Goal: Task Accomplishment & Management: Use online tool/utility

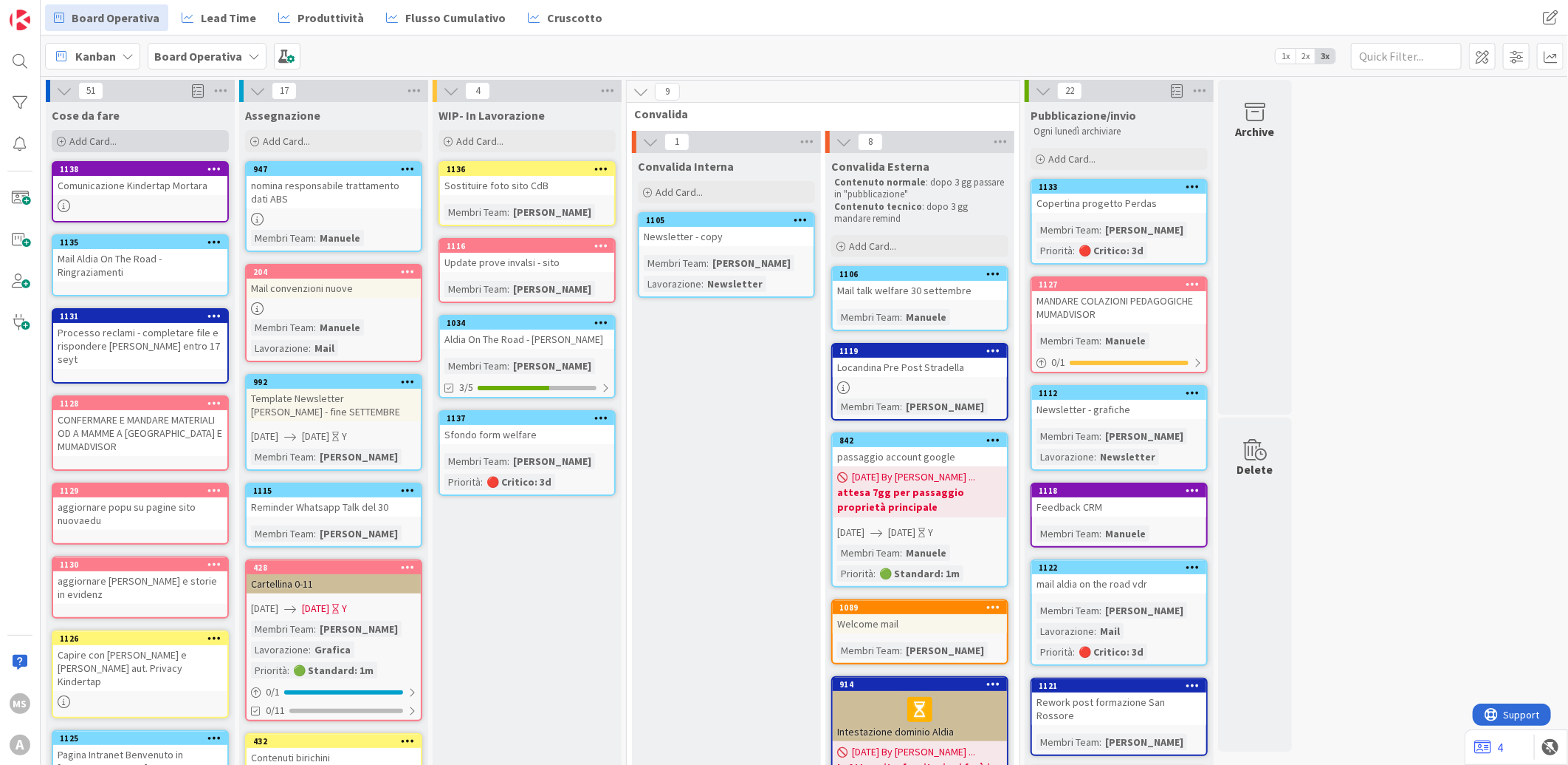
click at [190, 138] on div "Add Card..." at bounding box center [141, 141] width 177 height 22
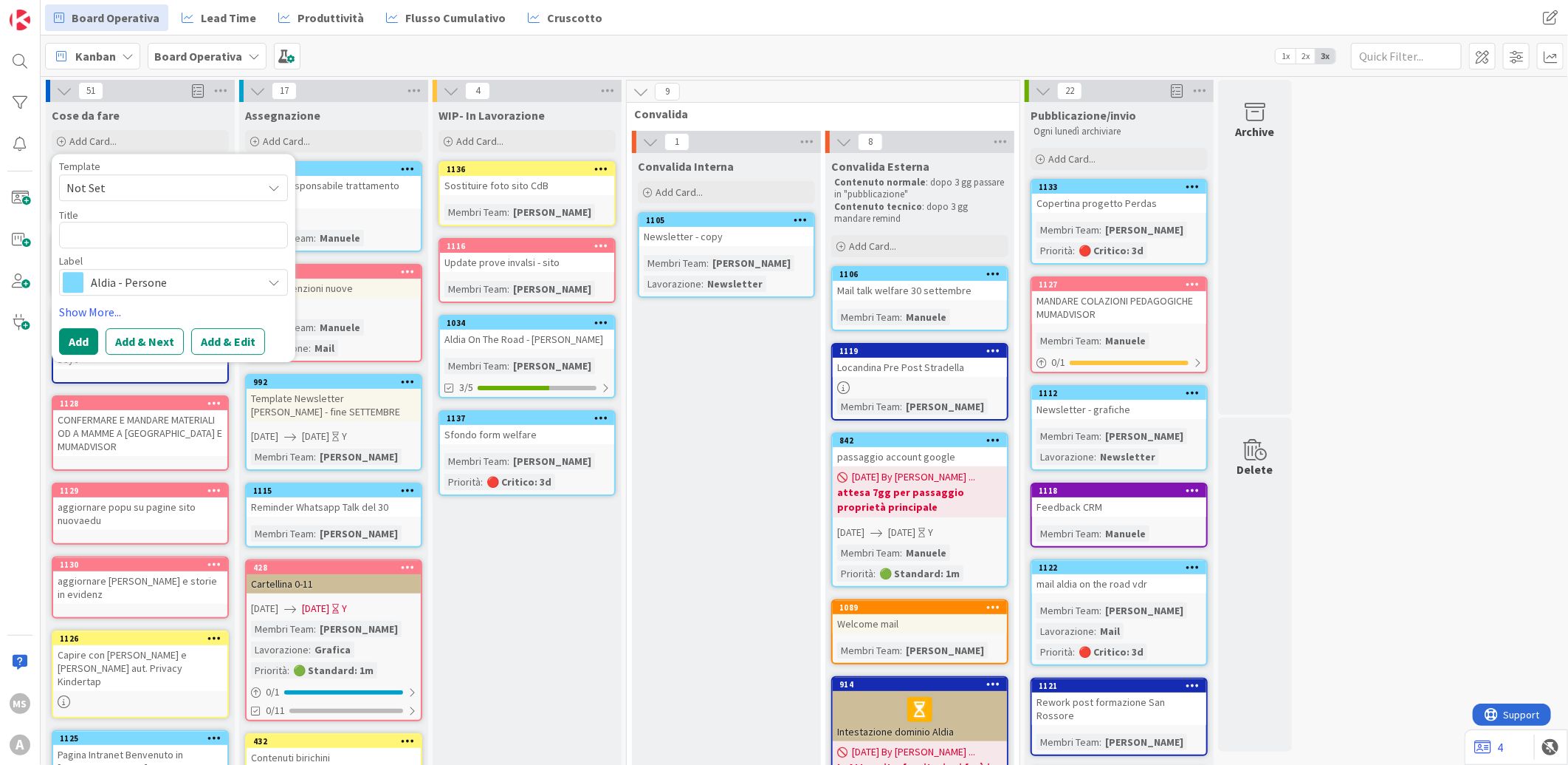
type textarea "x"
type textarea "S"
type textarea "x"
type textarea "SI"
type textarea "x"
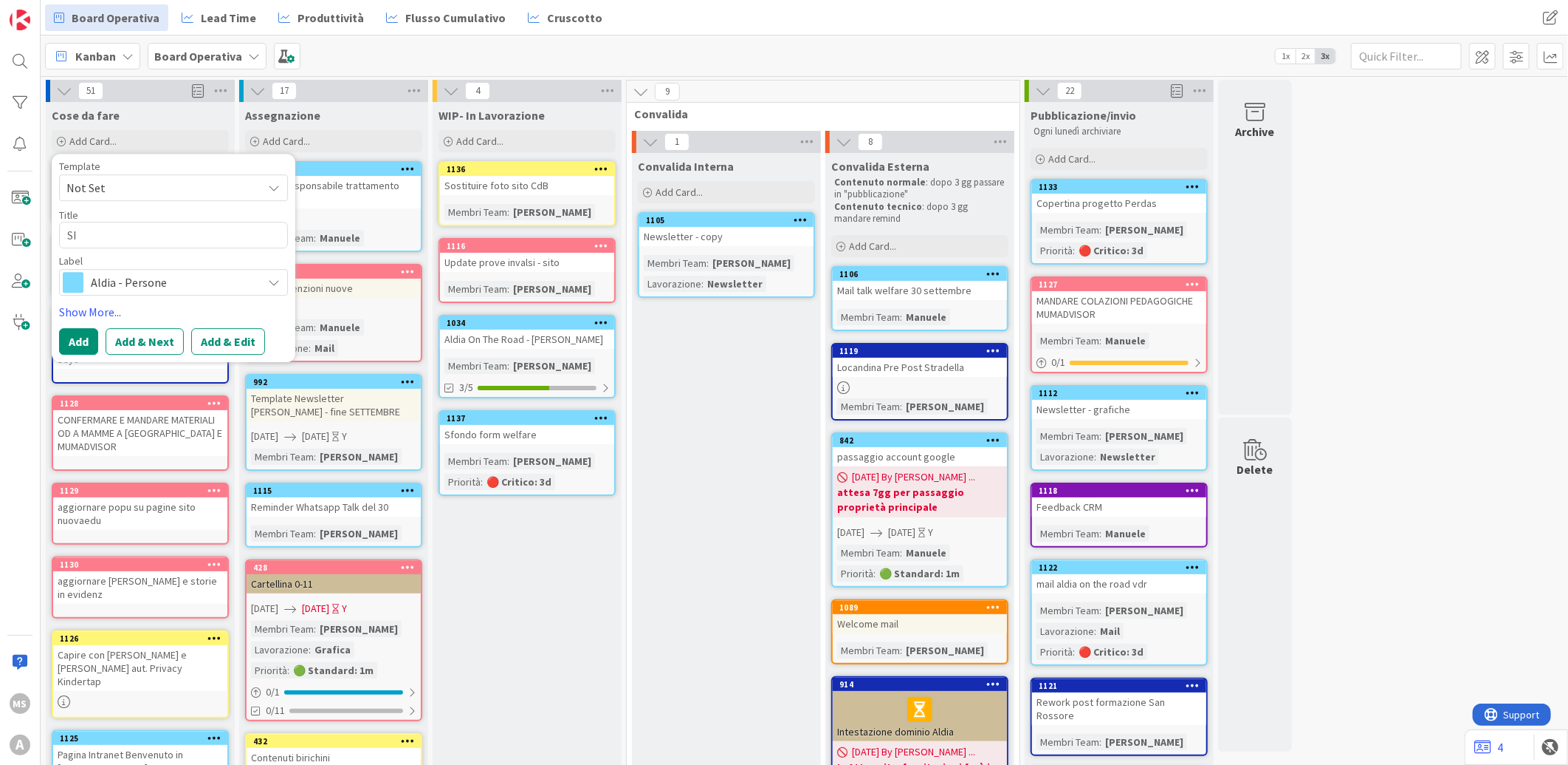
type textarea "SIa"
type textarea "x"
type textarea "SIa"
type textarea "x"
type textarea "SIa x"
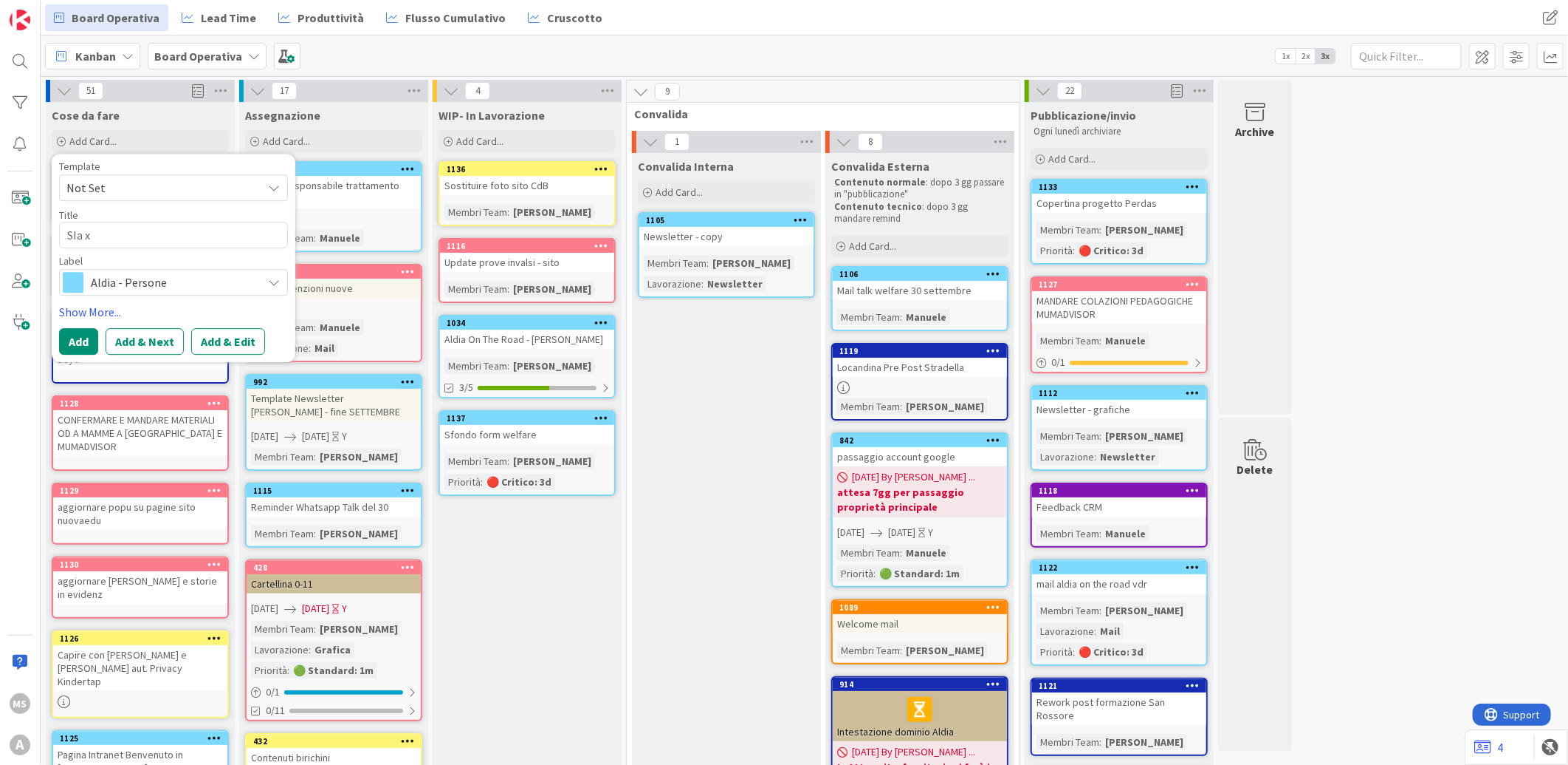
type textarea "x"
type textarea "SIa x"
type textarea "x"
type textarea "SIa x a"
type textarea "x"
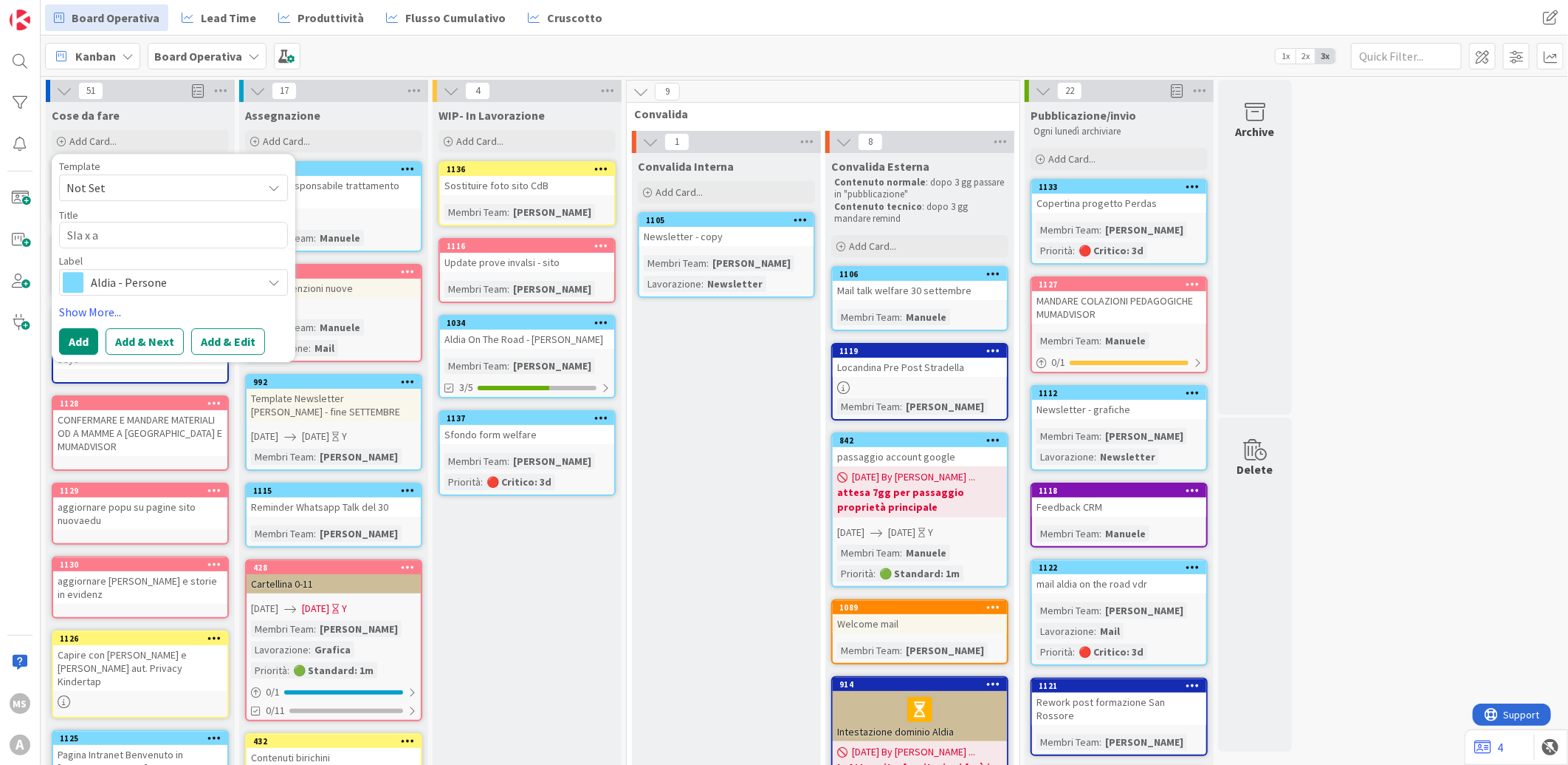
type textarea "SIa x al"
type textarea "x"
type textarea "SIa x ald"
type textarea "x"
type textarea "SIa x aldia"
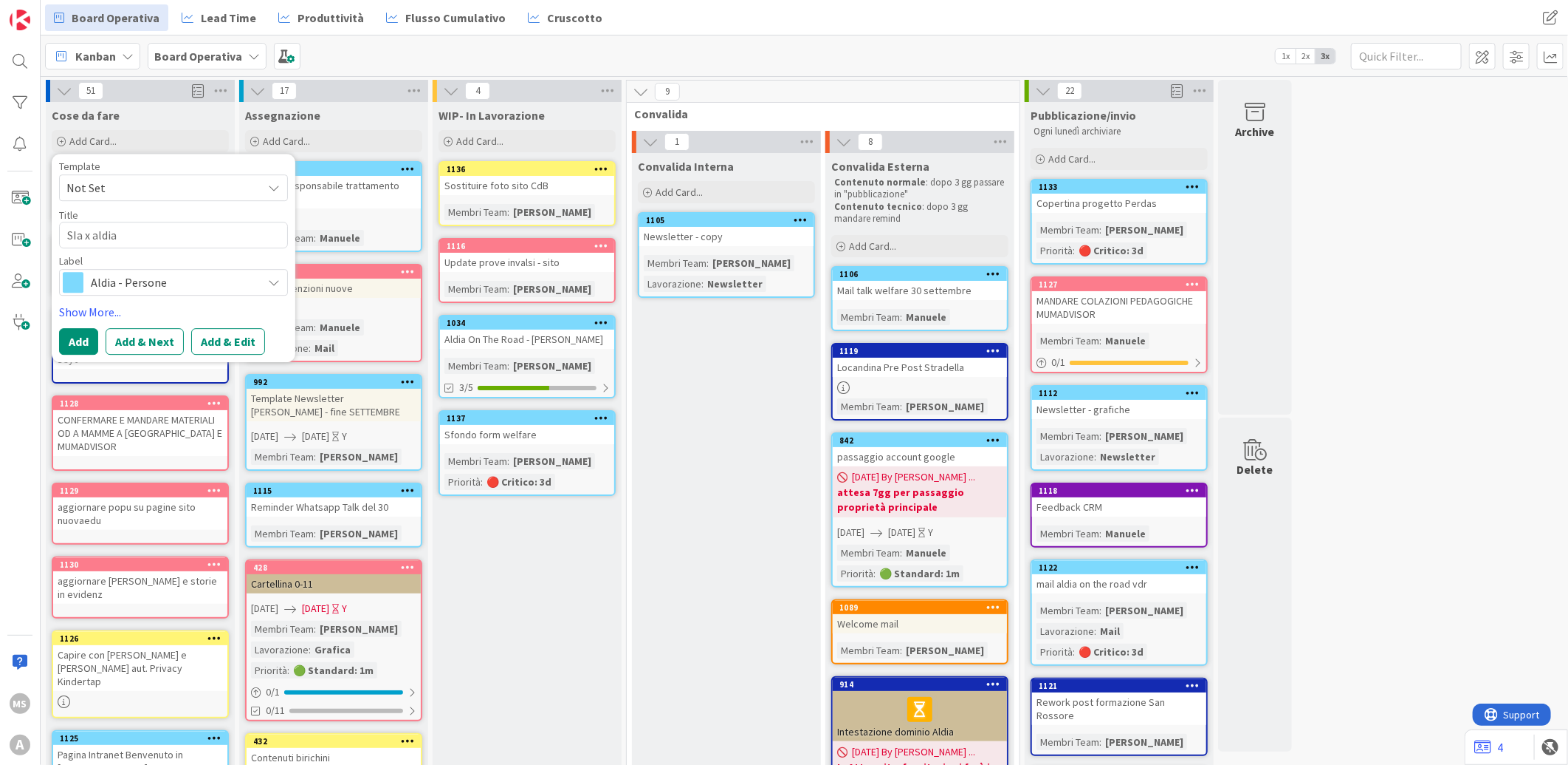
type textarea "x"
type textarea "SIa x aldia"
type textarea "x"
type textarea "SIa x aldia o"
type textarea "x"
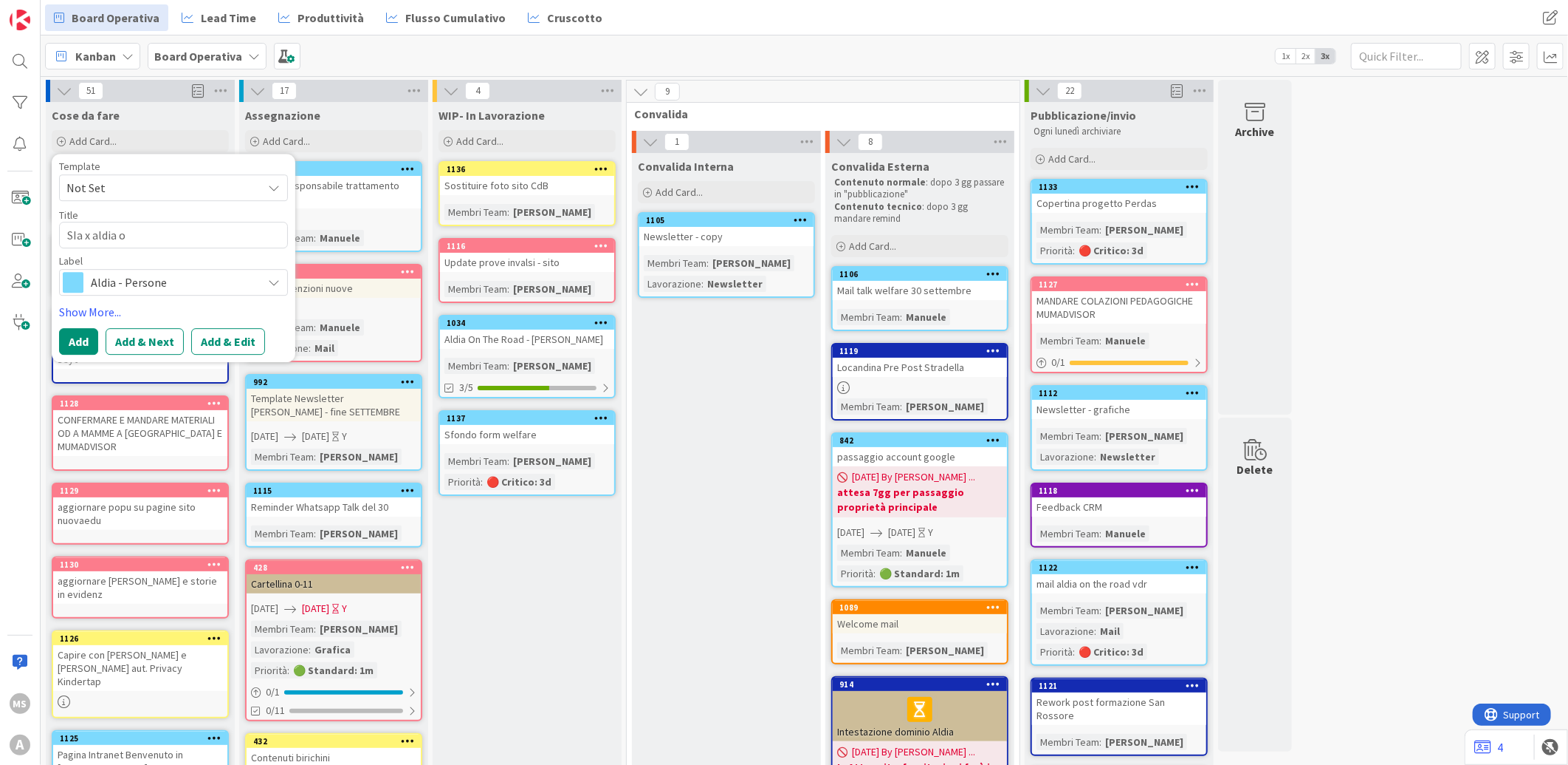
type textarea "SIa x aldia on"
type textarea "x"
type textarea "SIa x aldia on"
type textarea "x"
type textarea "SIa x aldia on t"
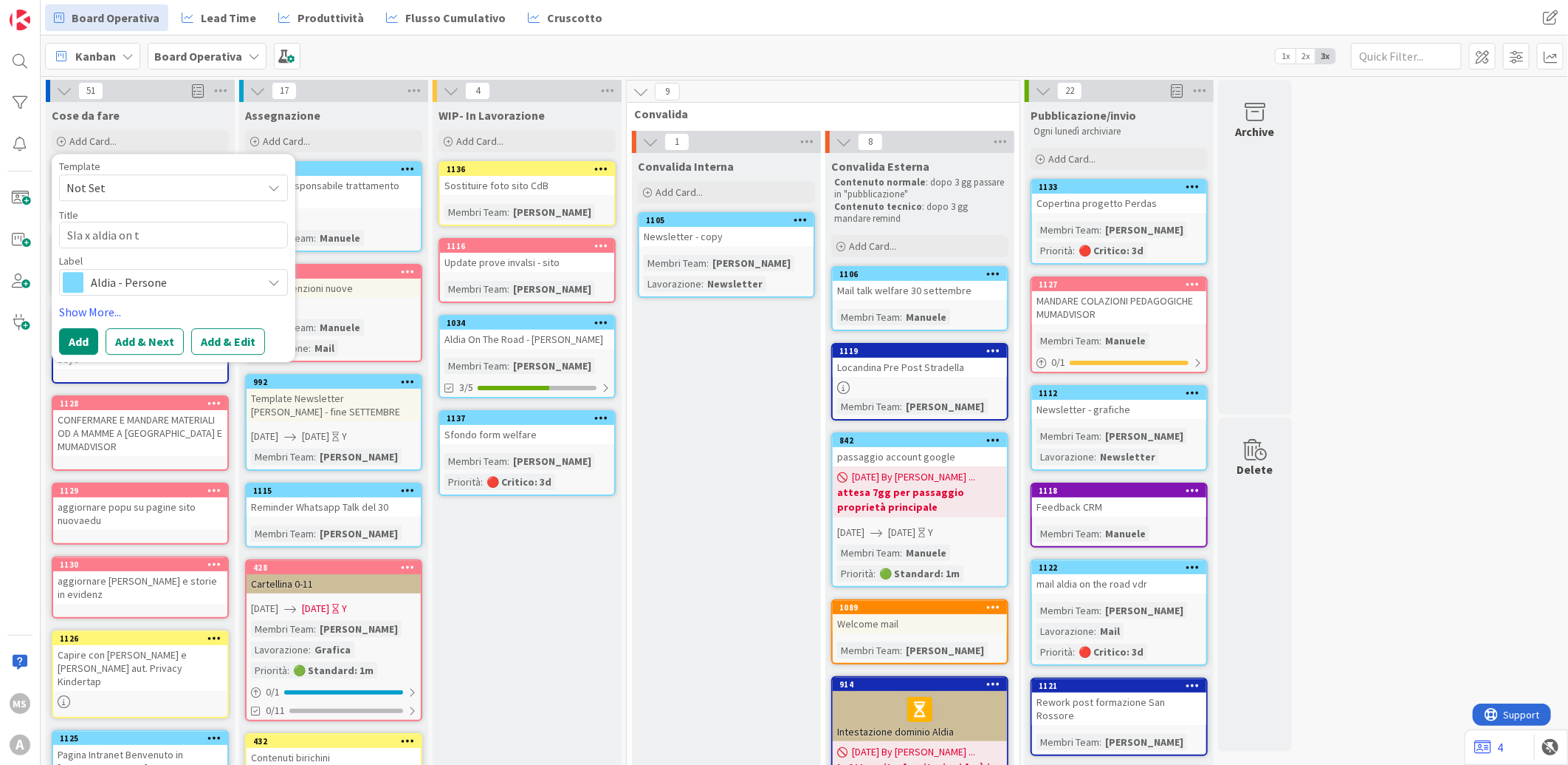
type textarea "x"
type textarea "SIa x aldia on th"
type textarea "x"
type textarea "SIa x aldia on the"
type textarea "x"
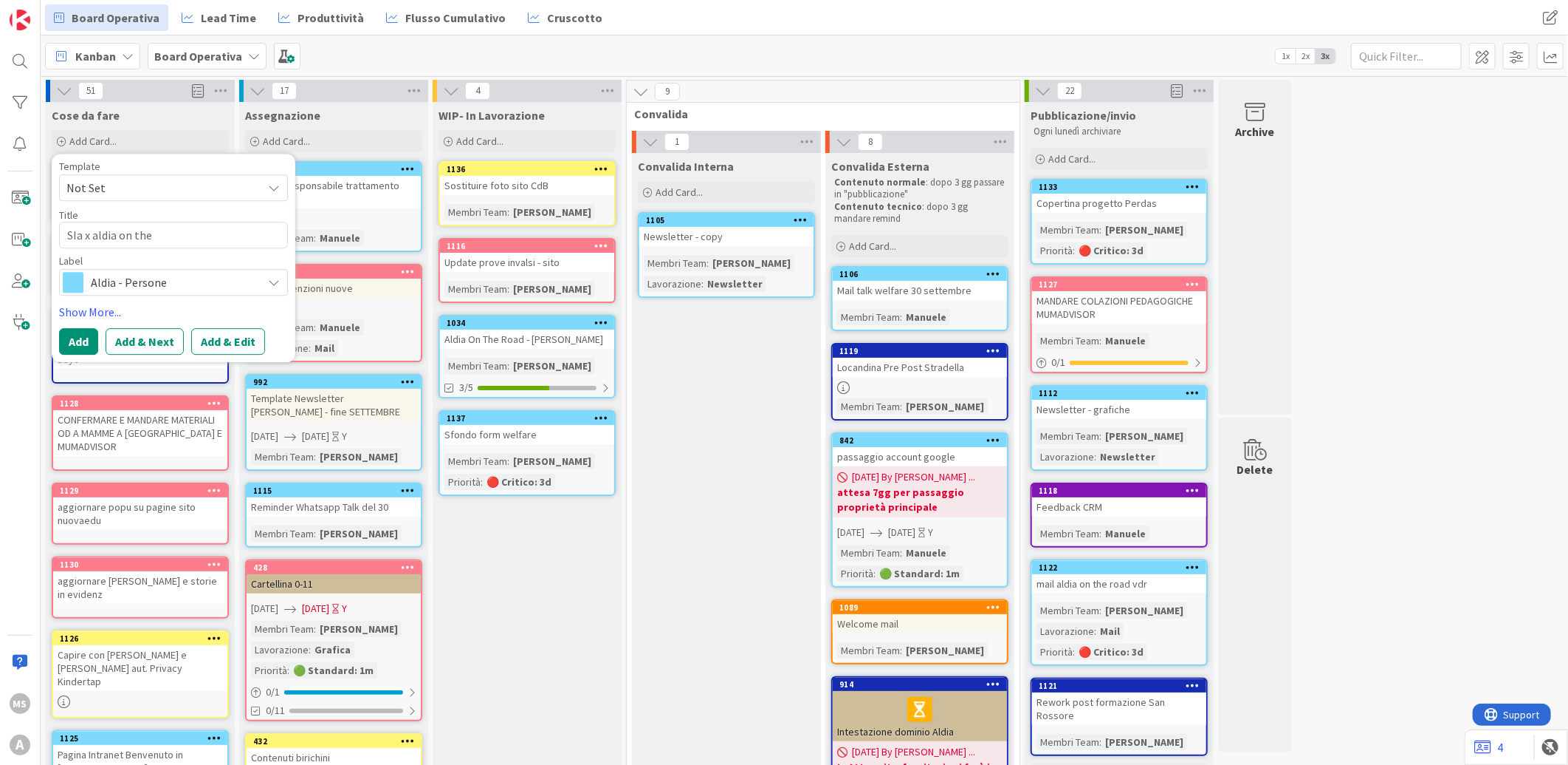
type textarea "SIa x aldia on the"
type textarea "x"
type textarea "SIa x aldia on the ro"
type textarea "x"
type textarea "SIa x aldia on the roa"
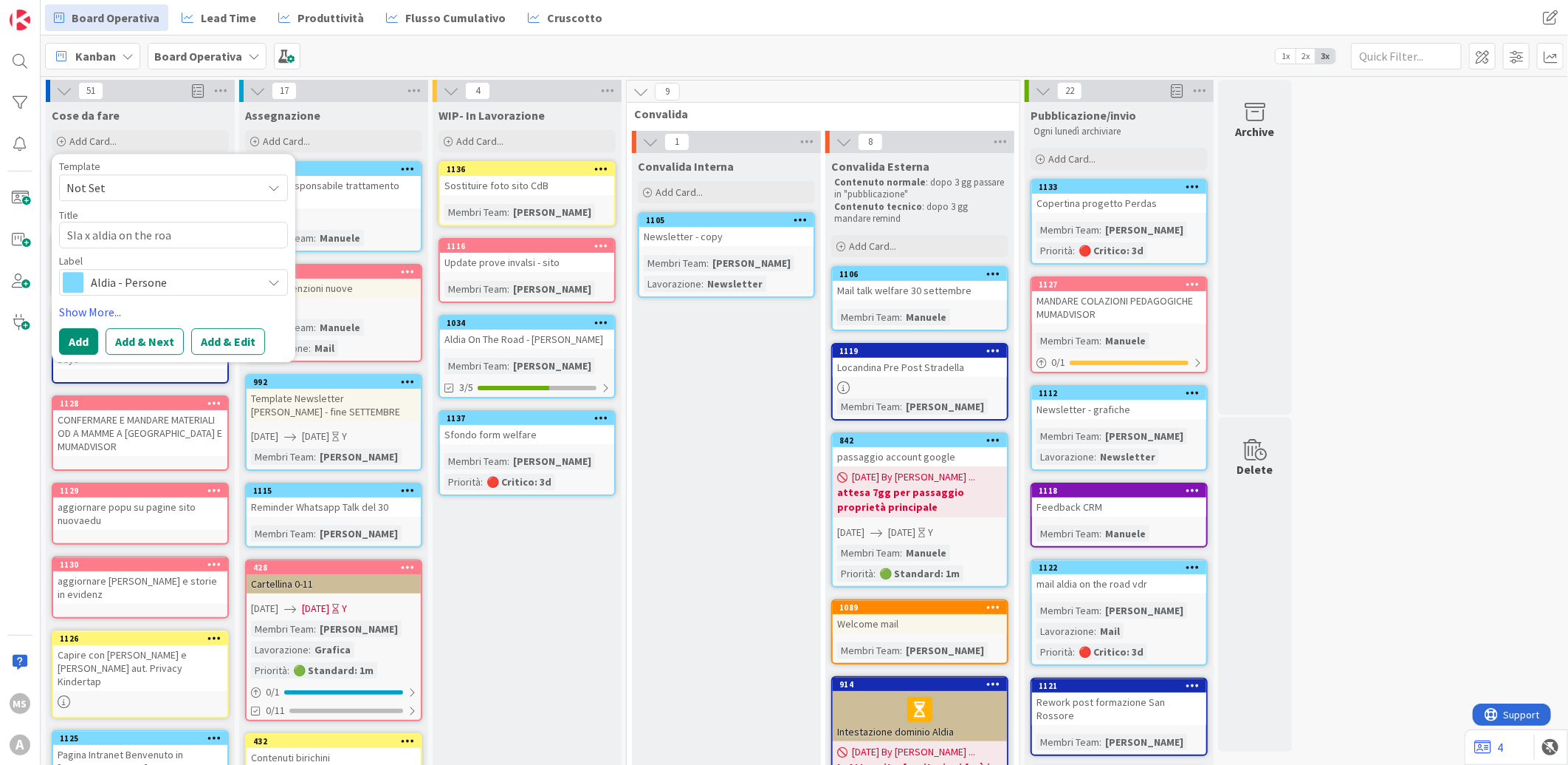
type textarea "x"
type textarea "SIa x aldia on the road"
type textarea "x"
type textarea "SIa x aldia on the road"
type textarea "x"
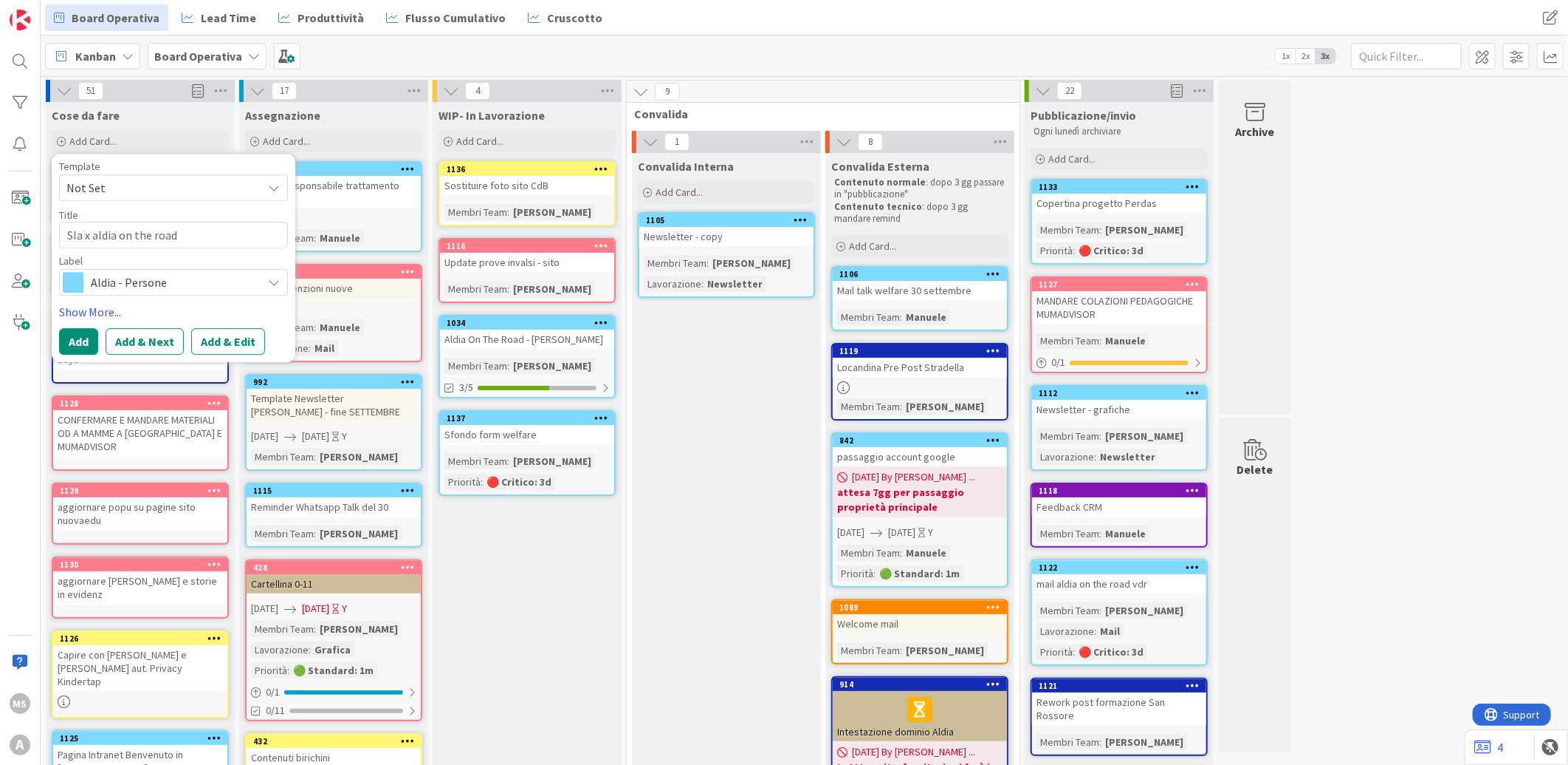
type textarea "SIa x aldia on the road b"
type textarea "x"
type textarea "SIa x aldia on the road bo"
type textarea "x"
type textarea "SIa x aldia on the road bol"
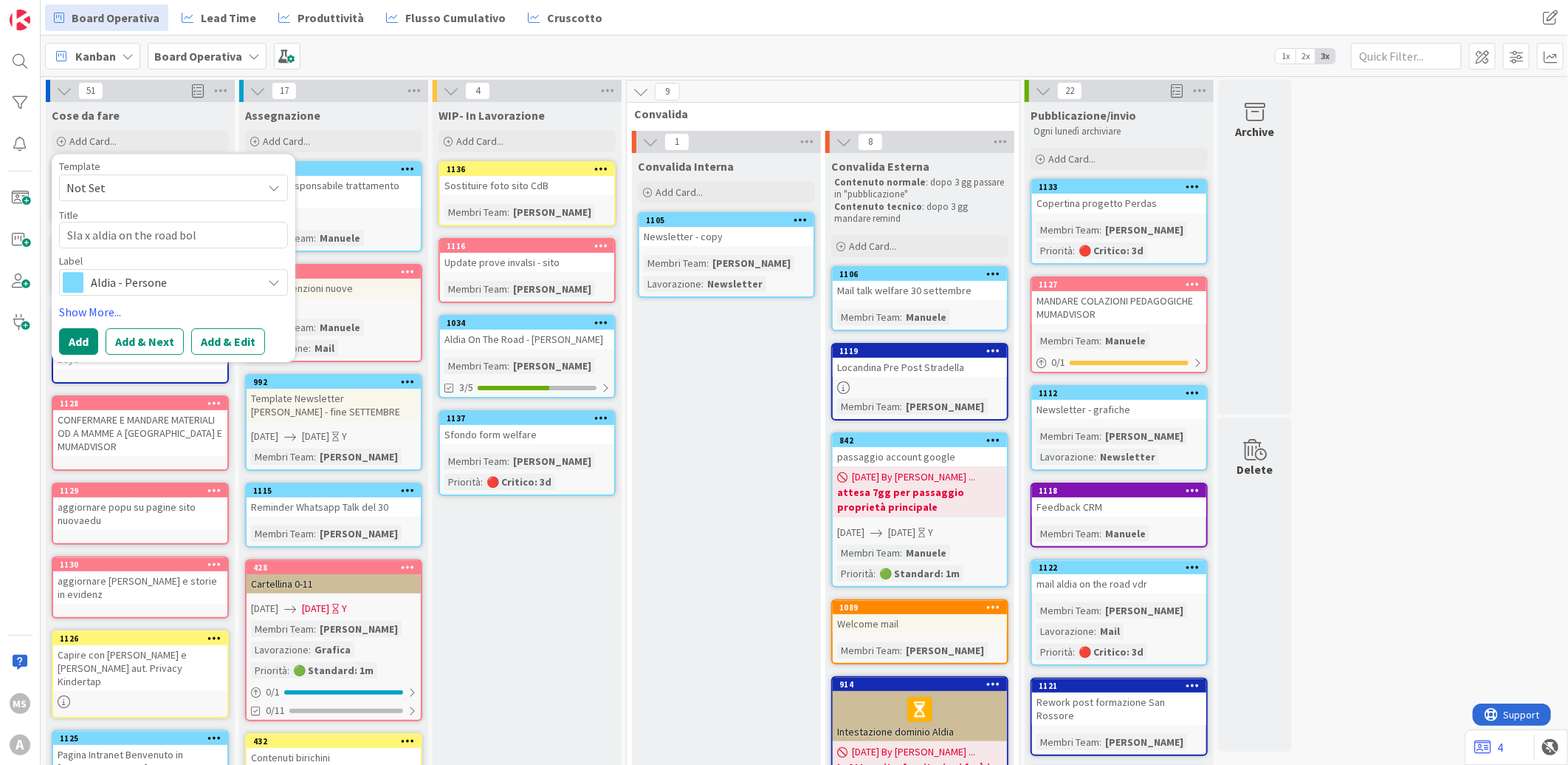
type textarea "x"
type textarea "SIa x aldia on the road bolo"
type textarea "x"
type textarea "SIa x aldia on the road bolog"
type textarea "x"
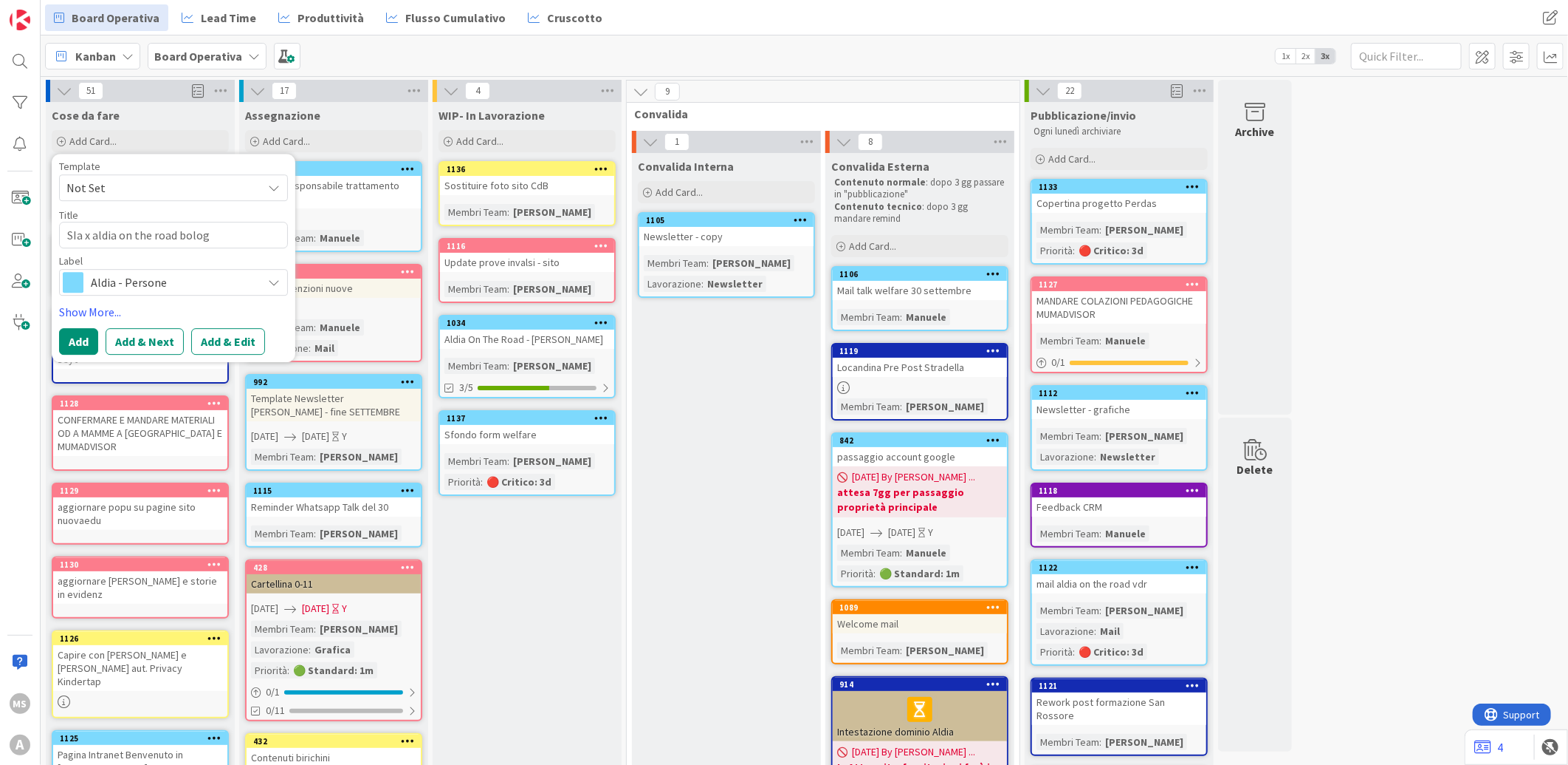
type textarea "SIa x aldia on the road bologn"
type textarea "x"
type textarea "SIa x aldia on the road [GEOGRAPHIC_DATA]"
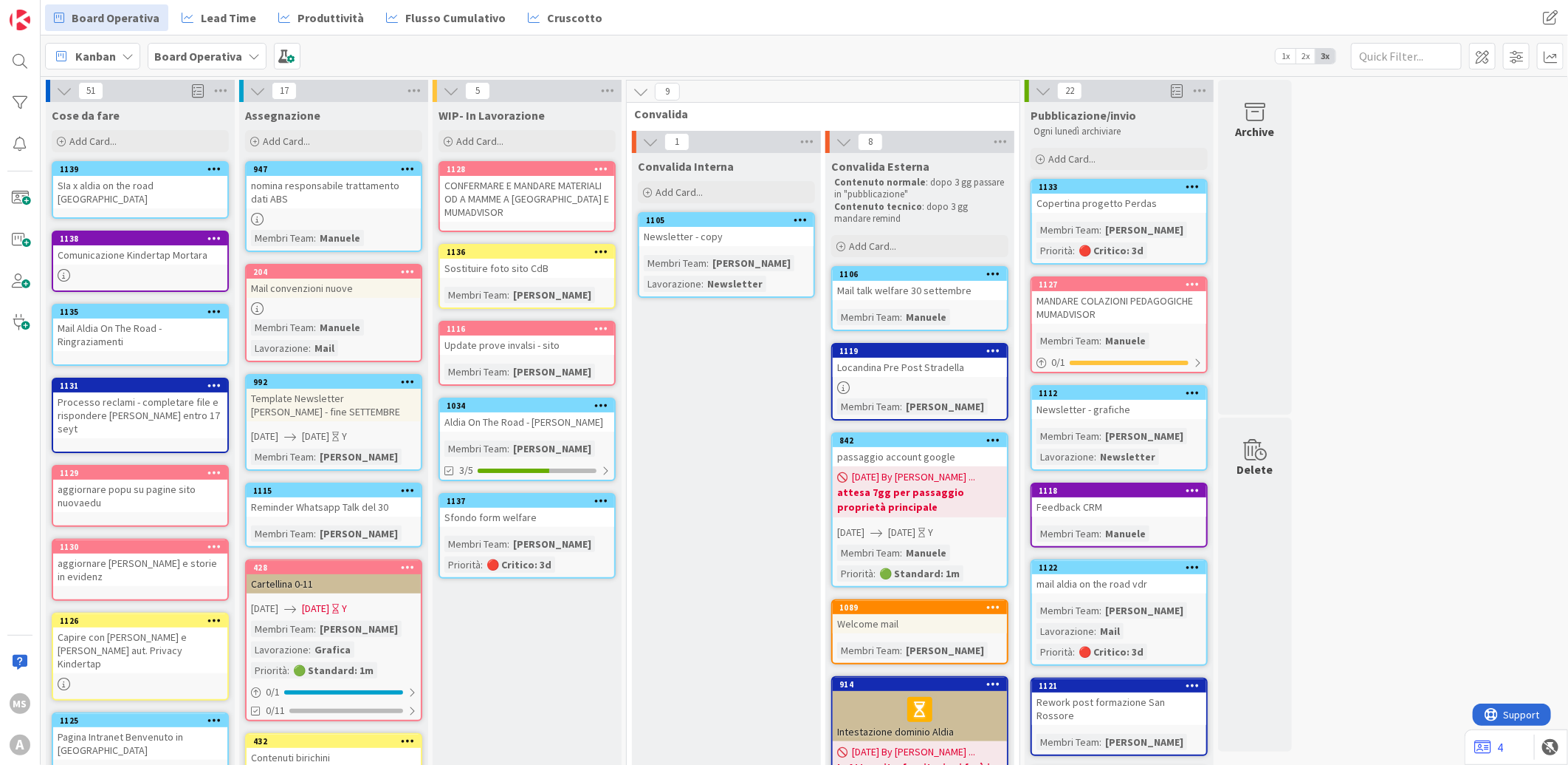
drag, startPoint x: 525, startPoint y: 609, endPoint x: 543, endPoint y: 551, distance: 60.7
click at [567, 551] on div "WIP- In Lavorazione Add Card... 1128 CONFERMARE E MANDARE MATERIALI OD A MAMME …" at bounding box center [527, 696] width 189 height 1189
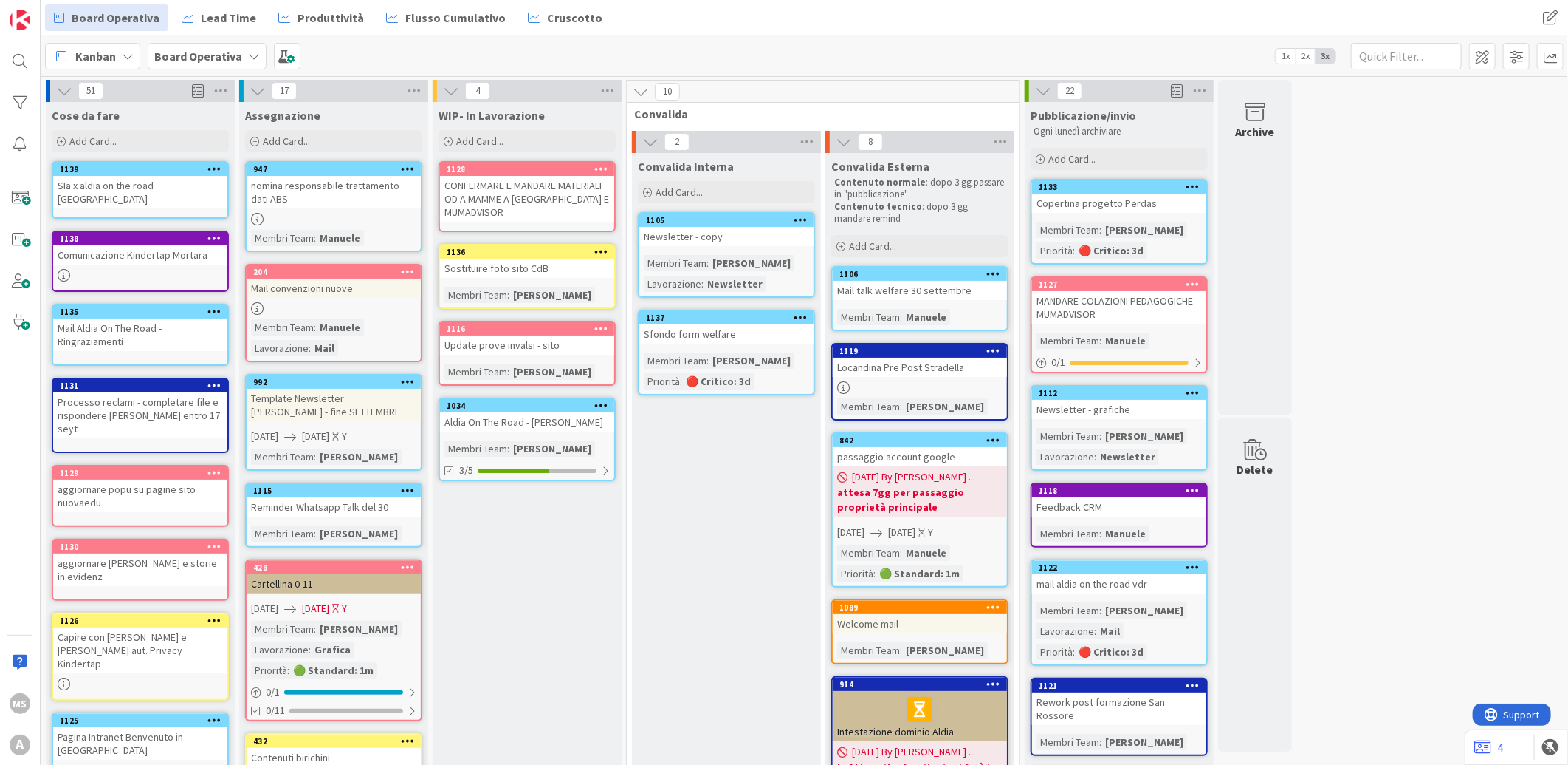
click at [533, 212] on div "CONFERMARE E MANDARE MATERIALI OD A MAMME A [GEOGRAPHIC_DATA] E MUMADVISOR" at bounding box center [526, 198] width 174 height 46
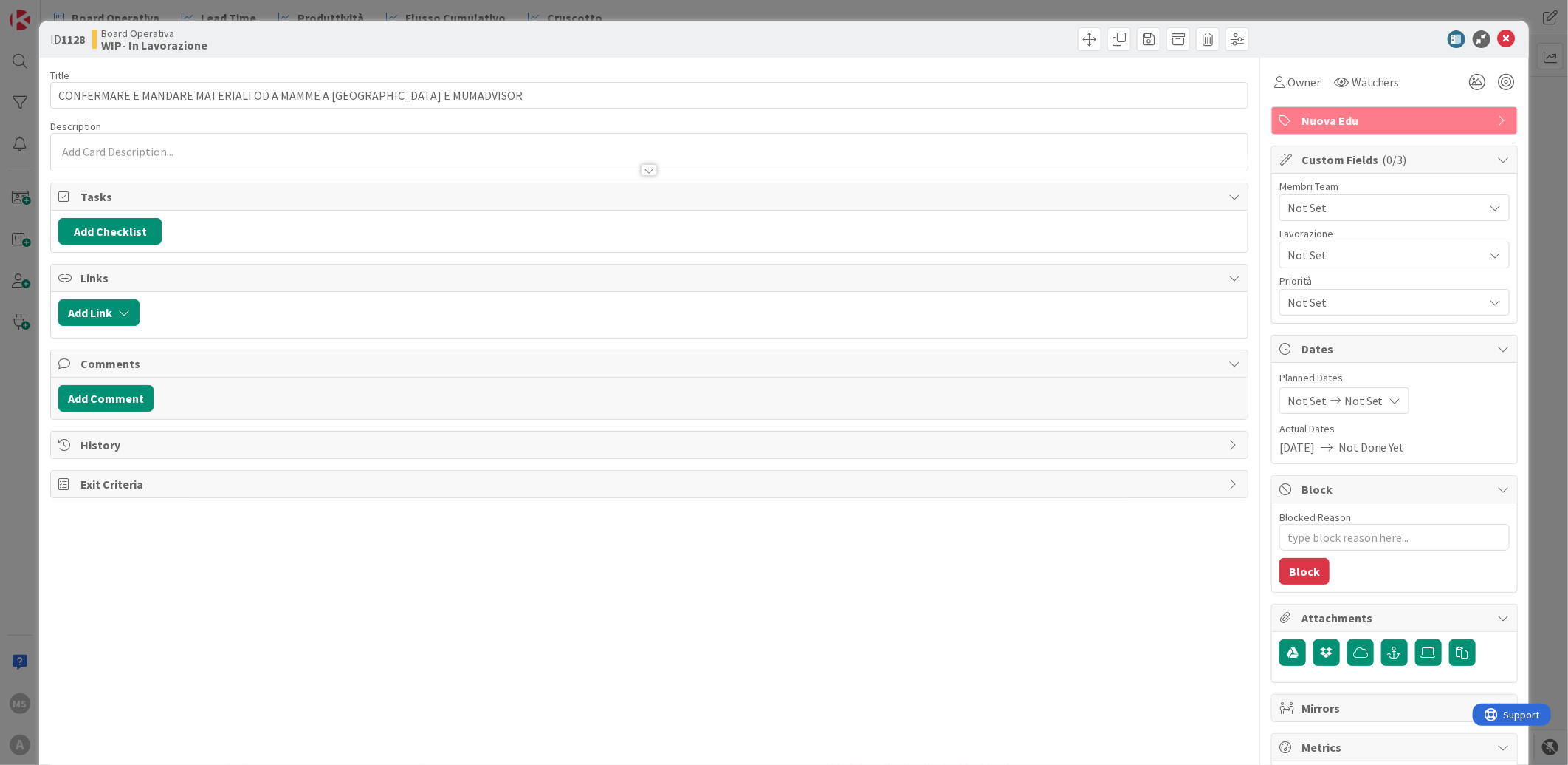
click at [1308, 211] on span "Not Set" at bounding box center [1386, 207] width 196 height 18
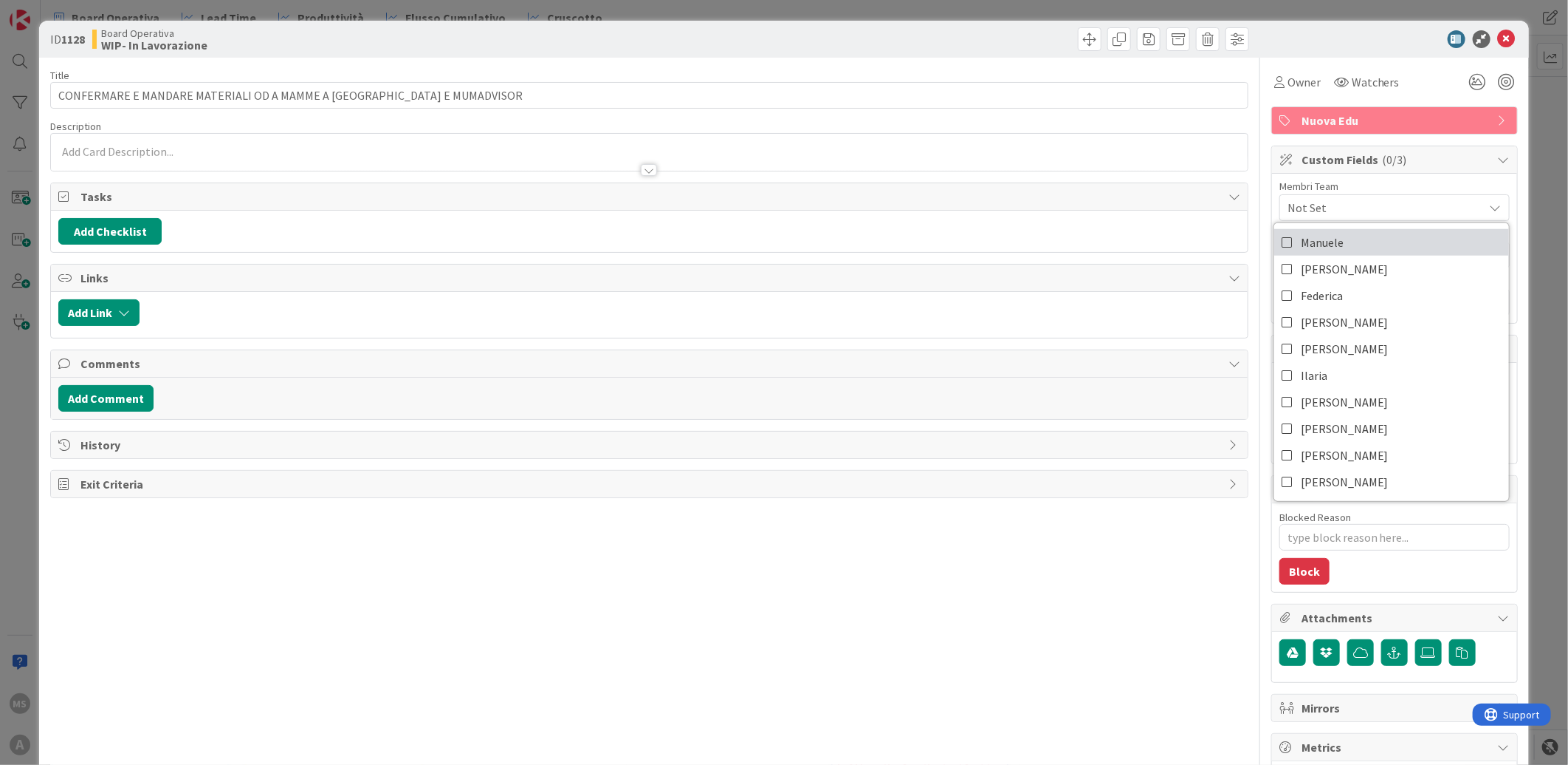
click at [1309, 235] on span "Manuele" at bounding box center [1322, 242] width 43 height 22
type textarea "x"
click at [1498, 38] on icon at bounding box center [1507, 39] width 18 height 18
